Goal: Information Seeking & Learning: Learn about a topic

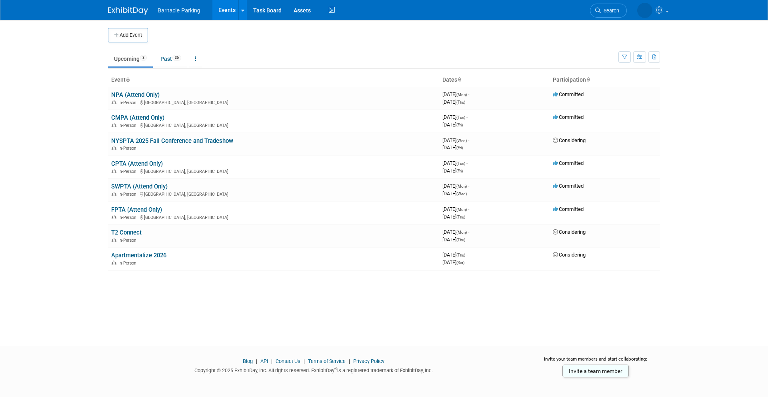
click at [59, 90] on body "Barnacle Parking Events Add Event Bulk Upload Events Shareable Event Boards Rec…" at bounding box center [384, 198] width 768 height 397
click at [149, 92] on link "NPA (Attend Only)" at bounding box center [135, 94] width 48 height 7
click at [263, 297] on div "Add Event New Event Duplicate Event Warning There is another event in your work…" at bounding box center [384, 175] width 564 height 311
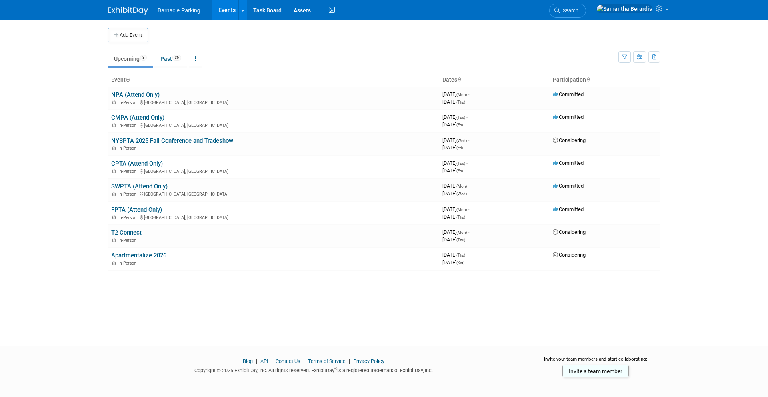
drag, startPoint x: 40, startPoint y: 165, endPoint x: 58, endPoint y: 163, distance: 18.9
click at [40, 165] on body "Barnacle Parking Events Add Event Bulk Upload Events Shareable Event Boards Rec…" at bounding box center [384, 198] width 768 height 397
click at [130, 230] on link "T2 Connect" at bounding box center [126, 232] width 30 height 7
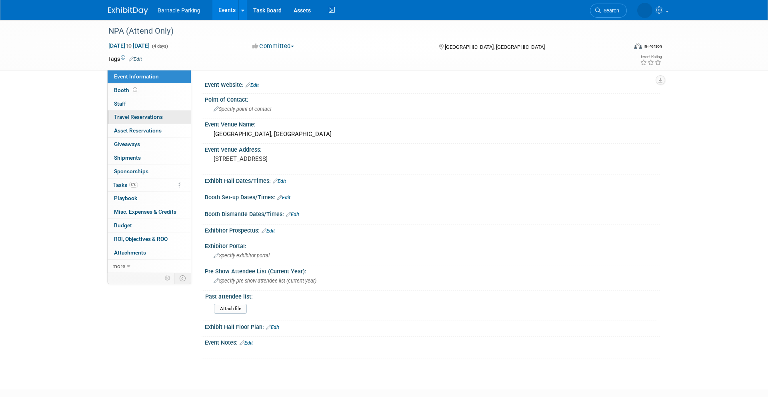
click at [135, 116] on span "Travel Reservations 0" at bounding box center [138, 117] width 49 height 6
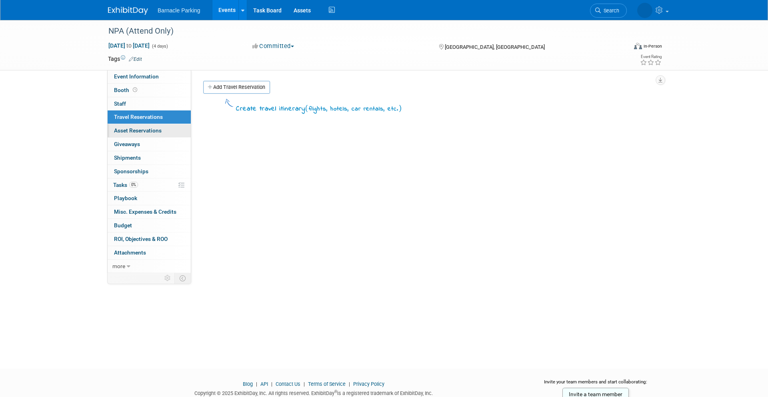
click at [132, 128] on span "Asset Reservations 0" at bounding box center [138, 130] width 48 height 6
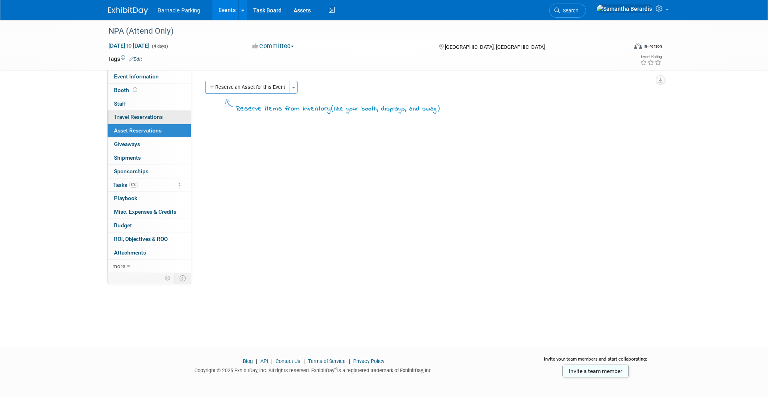
click at [136, 115] on span "Travel Reservations 0" at bounding box center [138, 117] width 49 height 6
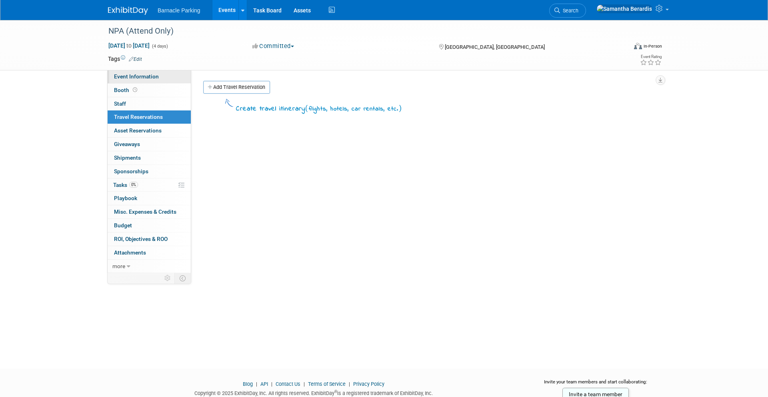
click at [124, 75] on span "Event Information" at bounding box center [136, 76] width 45 height 6
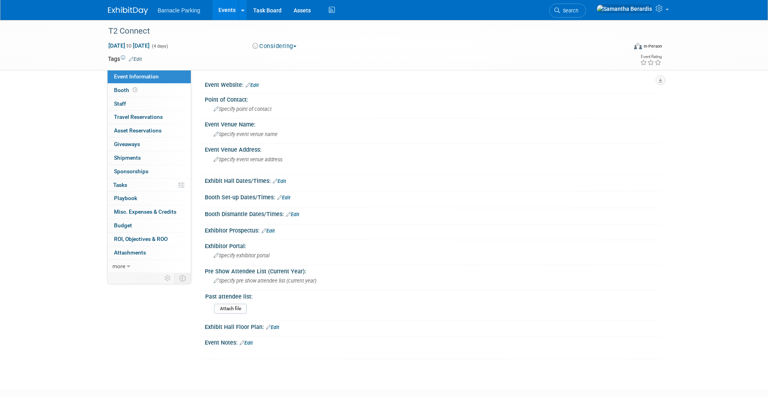
click at [387, 81] on div "Event Website: Edit" at bounding box center [432, 84] width 455 height 10
click at [276, 46] on button "Considering" at bounding box center [274, 46] width 50 height 8
click at [277, 78] on link "Not Going" at bounding box center [281, 81] width 63 height 11
drag, startPoint x: 363, startPoint y: 49, endPoint x: 229, endPoint y: 37, distance: 134.8
click at [363, 49] on div "Not Going Committed Considering Not Going" at bounding box center [337, 46] width 177 height 9
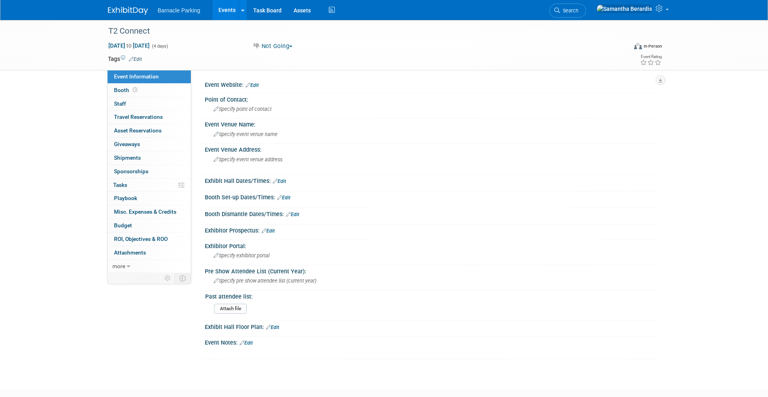
click at [215, 12] on link "Events" at bounding box center [226, 10] width 29 height 20
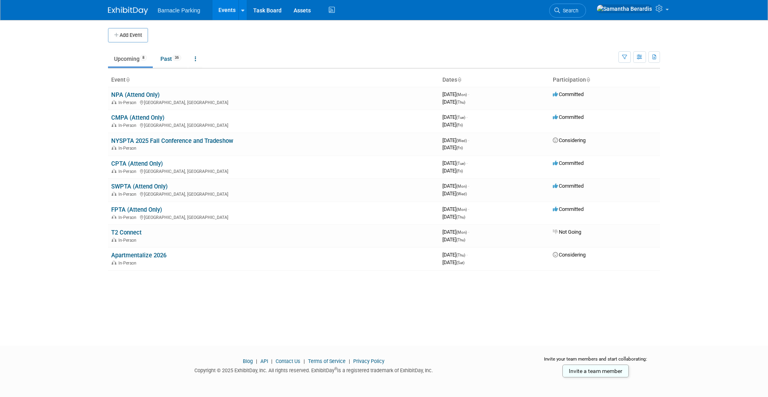
click at [273, 300] on div "Add Event New Event Duplicate Event Warning There is another event in your work…" at bounding box center [384, 175] width 564 height 311
click at [140, 117] on link "CMPA (Attend Only)" at bounding box center [137, 117] width 53 height 7
click at [48, 160] on body "Barnacle Parking Events Add Event Bulk Upload Events Shareable Event Boards Rec…" at bounding box center [384, 198] width 768 height 397
click at [146, 183] on td "SWPTA (Attend Only) In-Person Las Vegas, NV" at bounding box center [273, 189] width 331 height 23
click at [146, 185] on link "SWPTA (Attend Only)" at bounding box center [139, 186] width 56 height 7
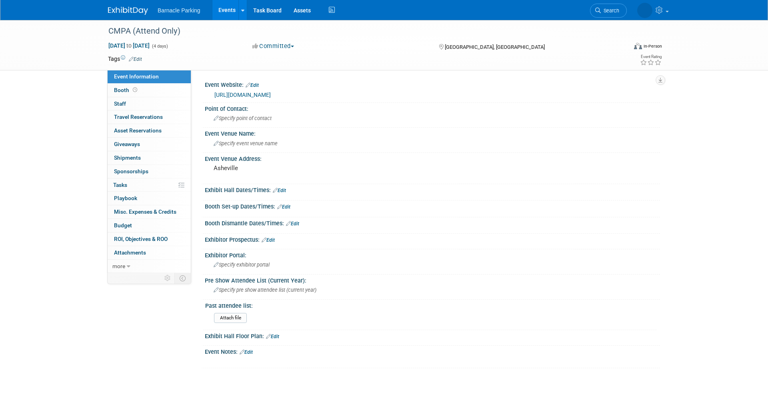
click at [66, 140] on div "CMPA (Attend Only) [DATE] to [DATE] (4 days) [DATE] to [DATE] Committed Committ…" at bounding box center [384, 202] width 768 height 364
click at [64, 171] on div "SWPTA (Attend Only) Oct 27, 2025 to Oct 29, 2025 (3 days) Oct 27, 2025 to Oct 2…" at bounding box center [384, 202] width 768 height 364
click at [271, 95] on link "https://southwestparking.org/events" at bounding box center [242, 95] width 56 height 6
click at [231, 8] on link "Events" at bounding box center [226, 10] width 29 height 20
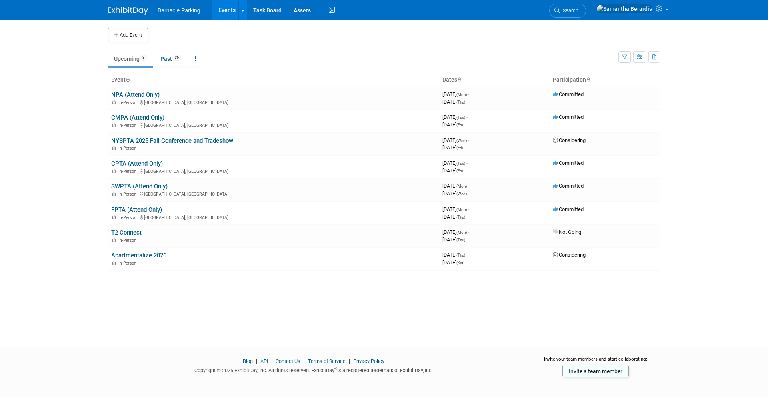
click at [419, 32] on td at bounding box center [390, 35] width 485 height 14
click at [412, 31] on td at bounding box center [390, 35] width 485 height 14
click at [49, 157] on body "Barnacle Parking Events Add Event Bulk Upload Events Shareable Event Boards Rec…" at bounding box center [384, 198] width 768 height 397
click at [138, 94] on link "NPA (Attend Only)" at bounding box center [135, 94] width 48 height 7
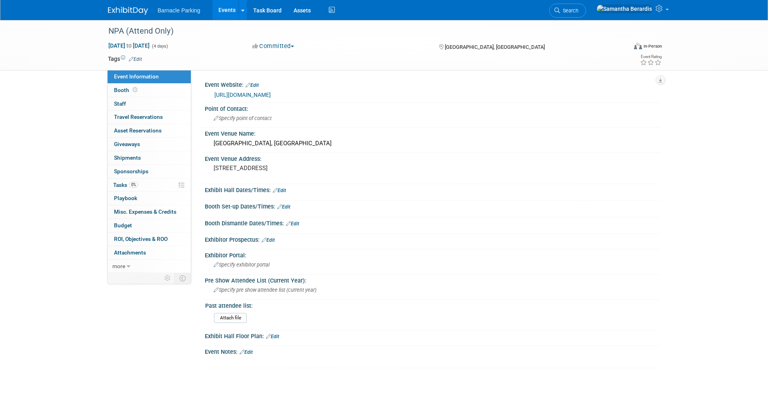
click at [271, 93] on link "[URL][DOMAIN_NAME]" at bounding box center [242, 95] width 56 height 6
click at [80, 166] on div "NPA (Attend Only) [DATE] to [DATE] (4 days) [DATE] to [DATE] Committed Committe…" at bounding box center [384, 202] width 768 height 364
drag, startPoint x: 382, startPoint y: 59, endPoint x: 373, endPoint y: 64, distance: 10.0
click at [382, 59] on td at bounding box center [354, 59] width 425 height 8
